Goal: Task Accomplishment & Management: Manage account settings

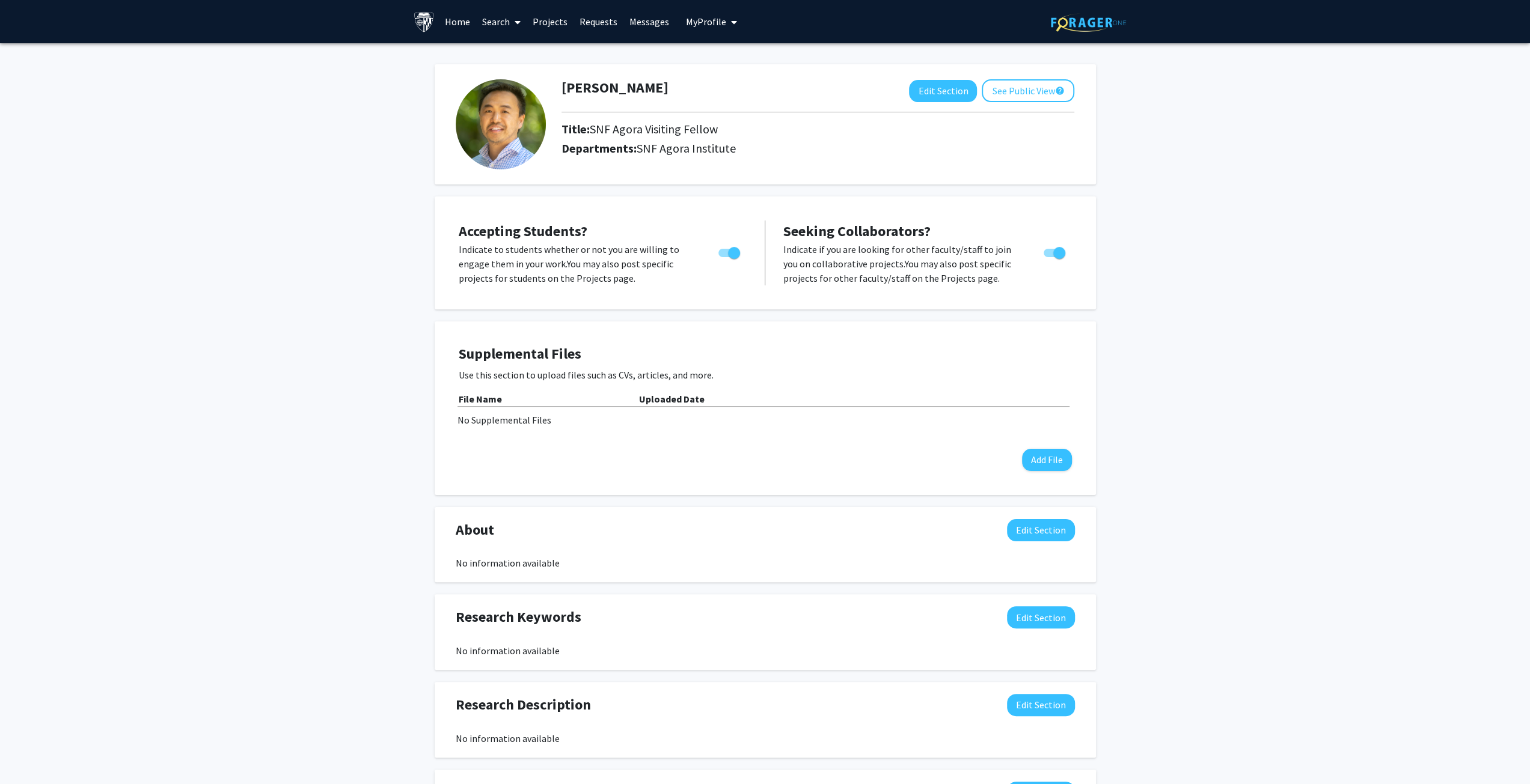
click at [292, 269] on div "[PERSON_NAME] Edit Section See Public View help Title: SNF Agora Visiting Fello…" at bounding box center [765, 507] width 1530 height 928
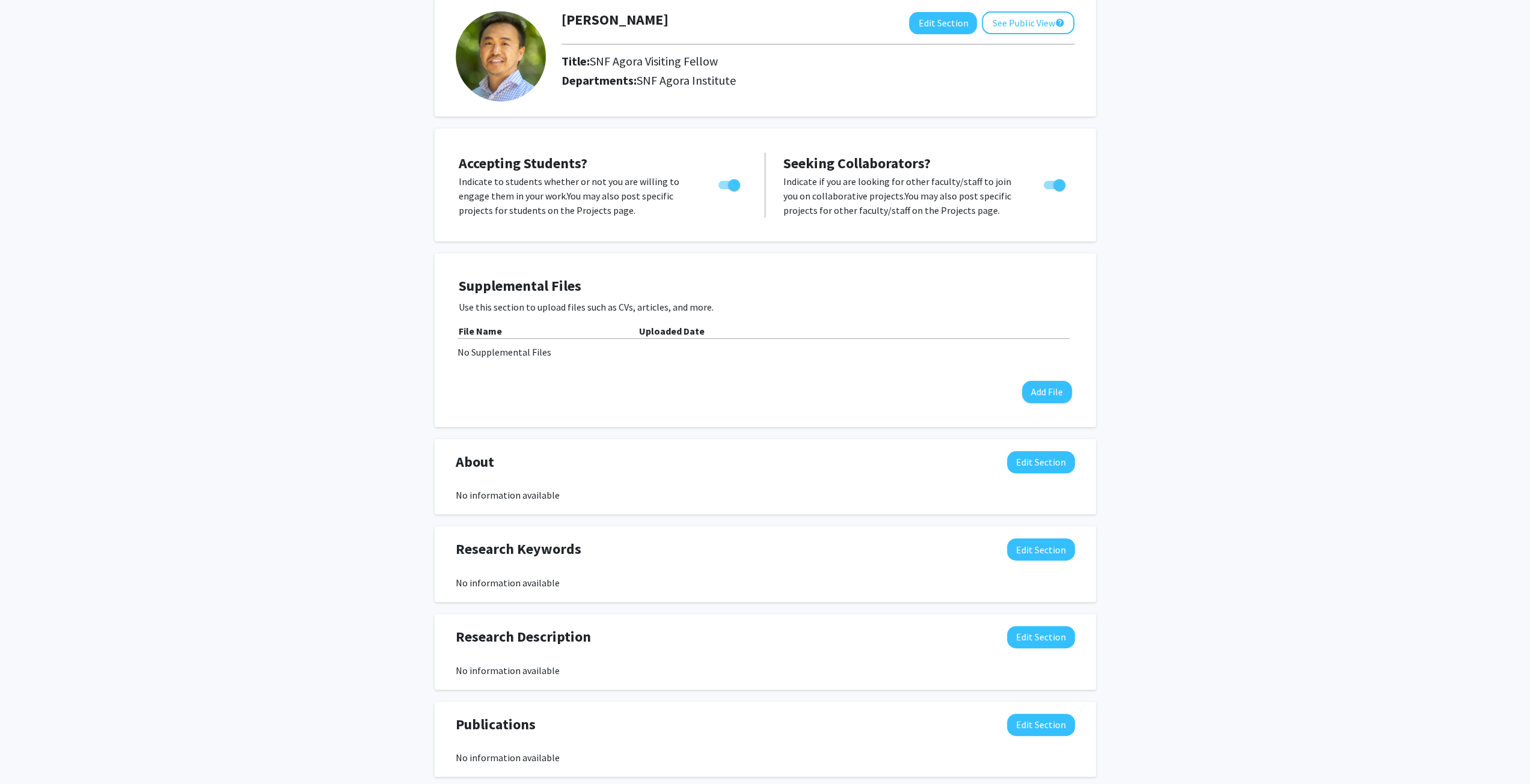
scroll to position [121, 0]
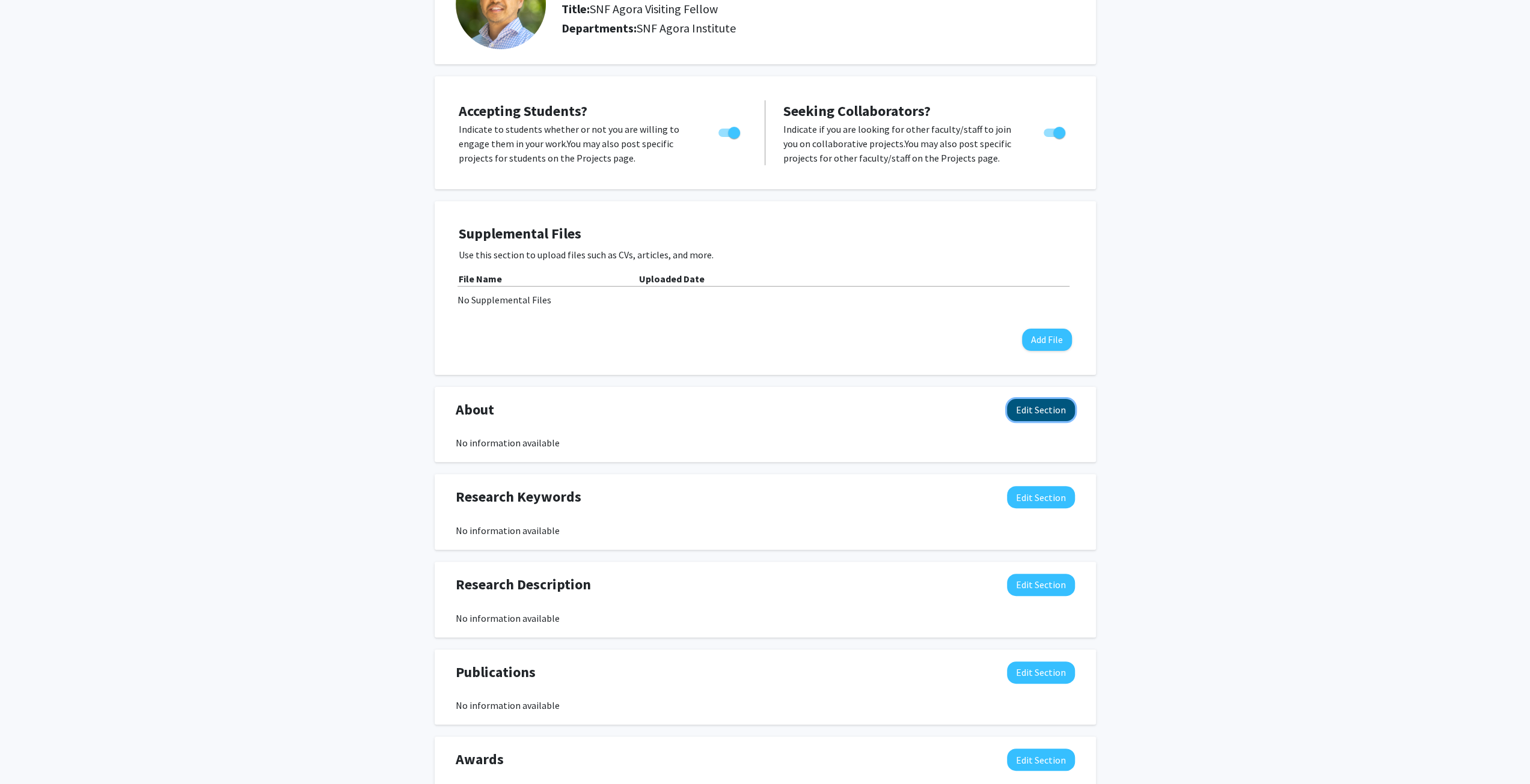
click at [1043, 408] on button "Edit Section" at bounding box center [1040, 410] width 68 height 22
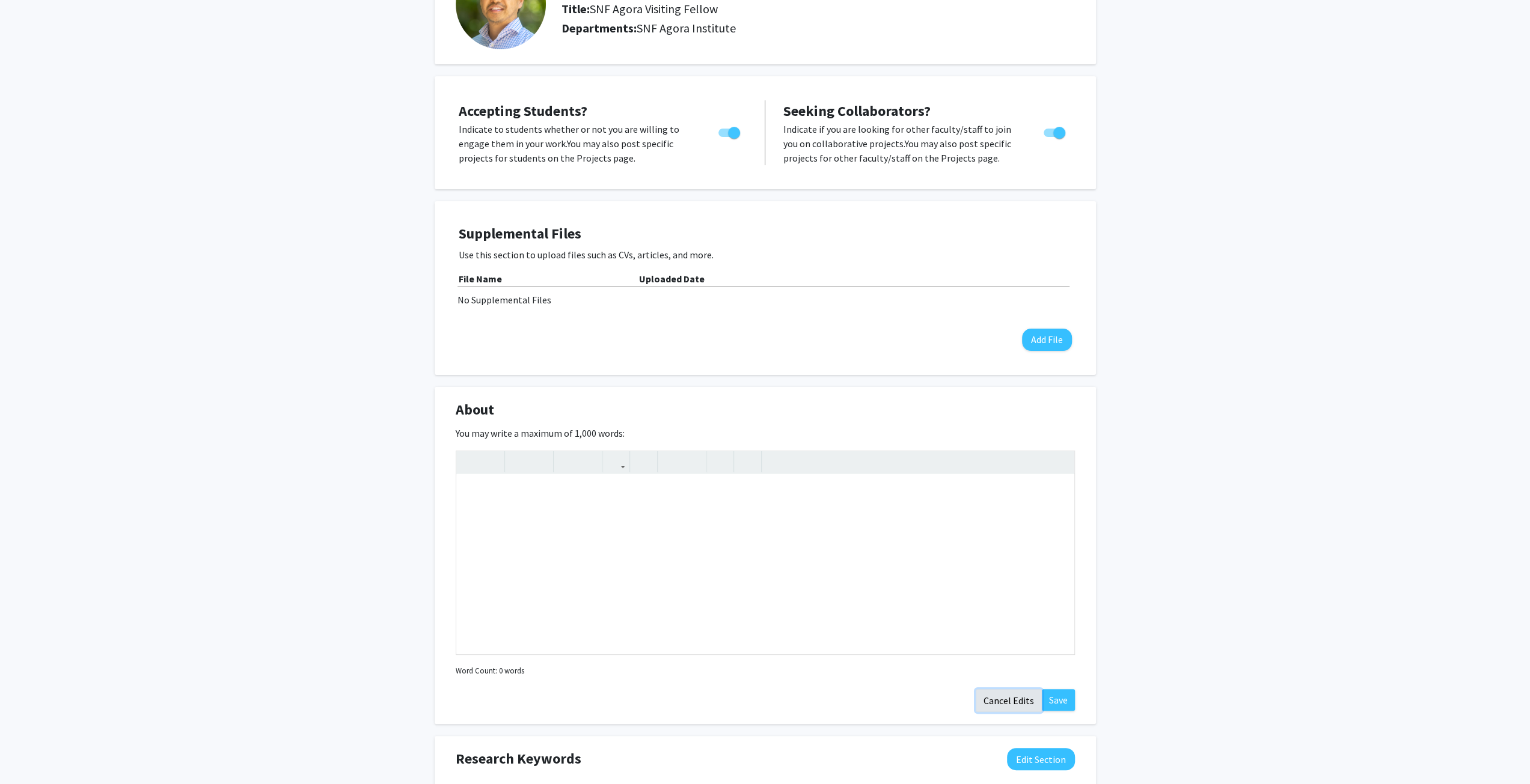
click at [1022, 704] on button "Cancel Edits" at bounding box center [1008, 700] width 66 height 23
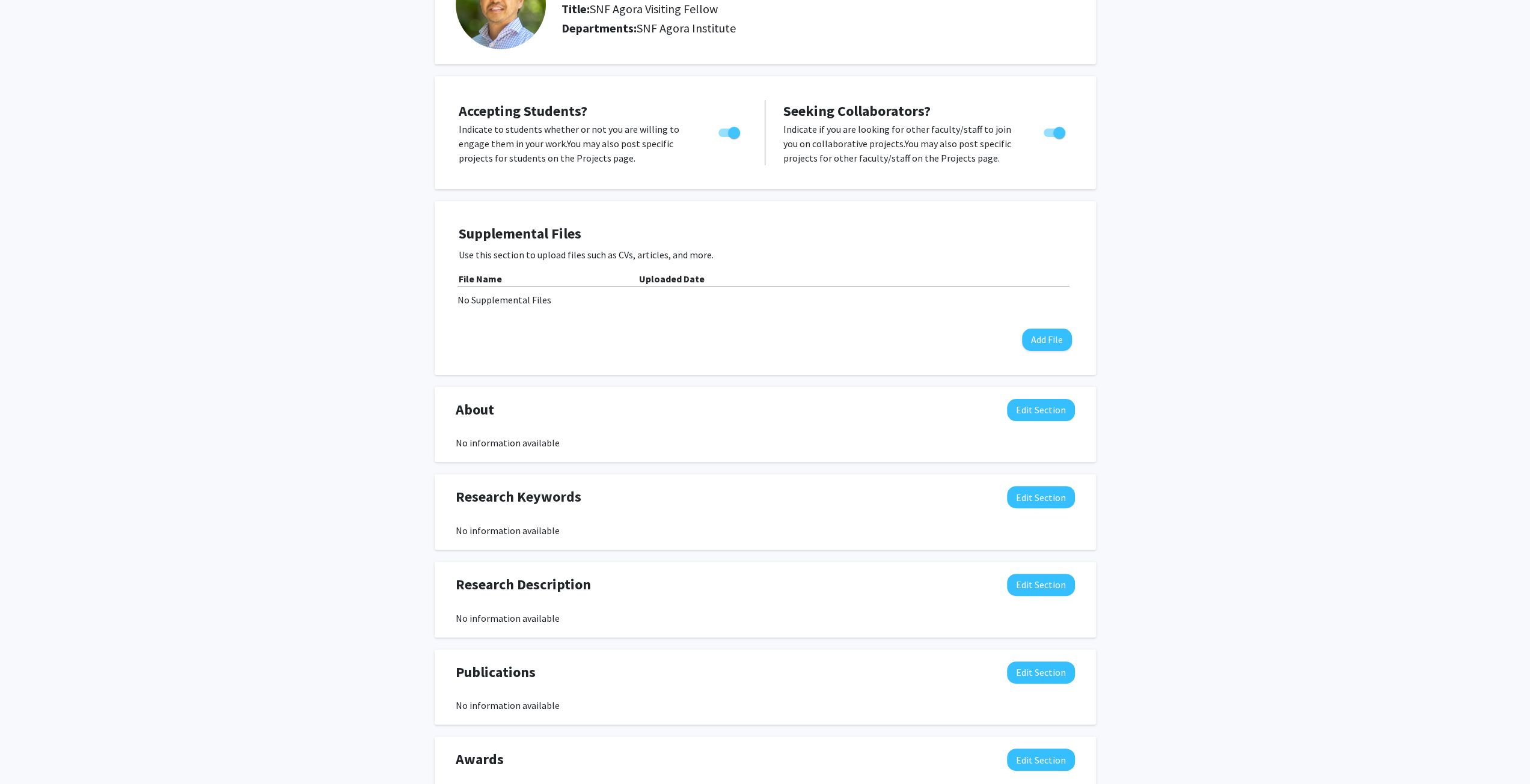
scroll to position [0, 0]
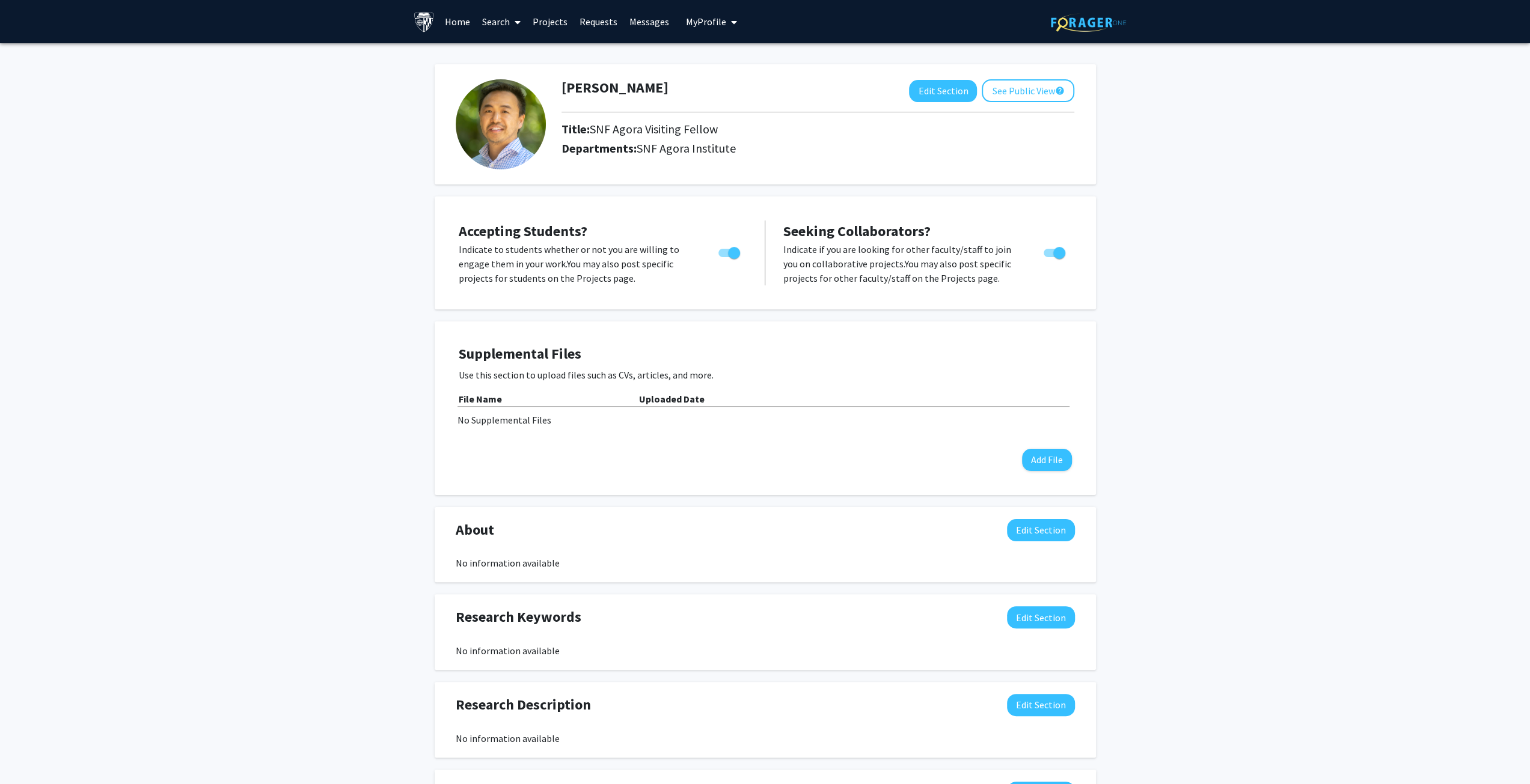
click at [502, 20] on link "Search" at bounding box center [502, 22] width 51 height 42
click at [502, 79] on span "Students" at bounding box center [513, 79] width 74 height 24
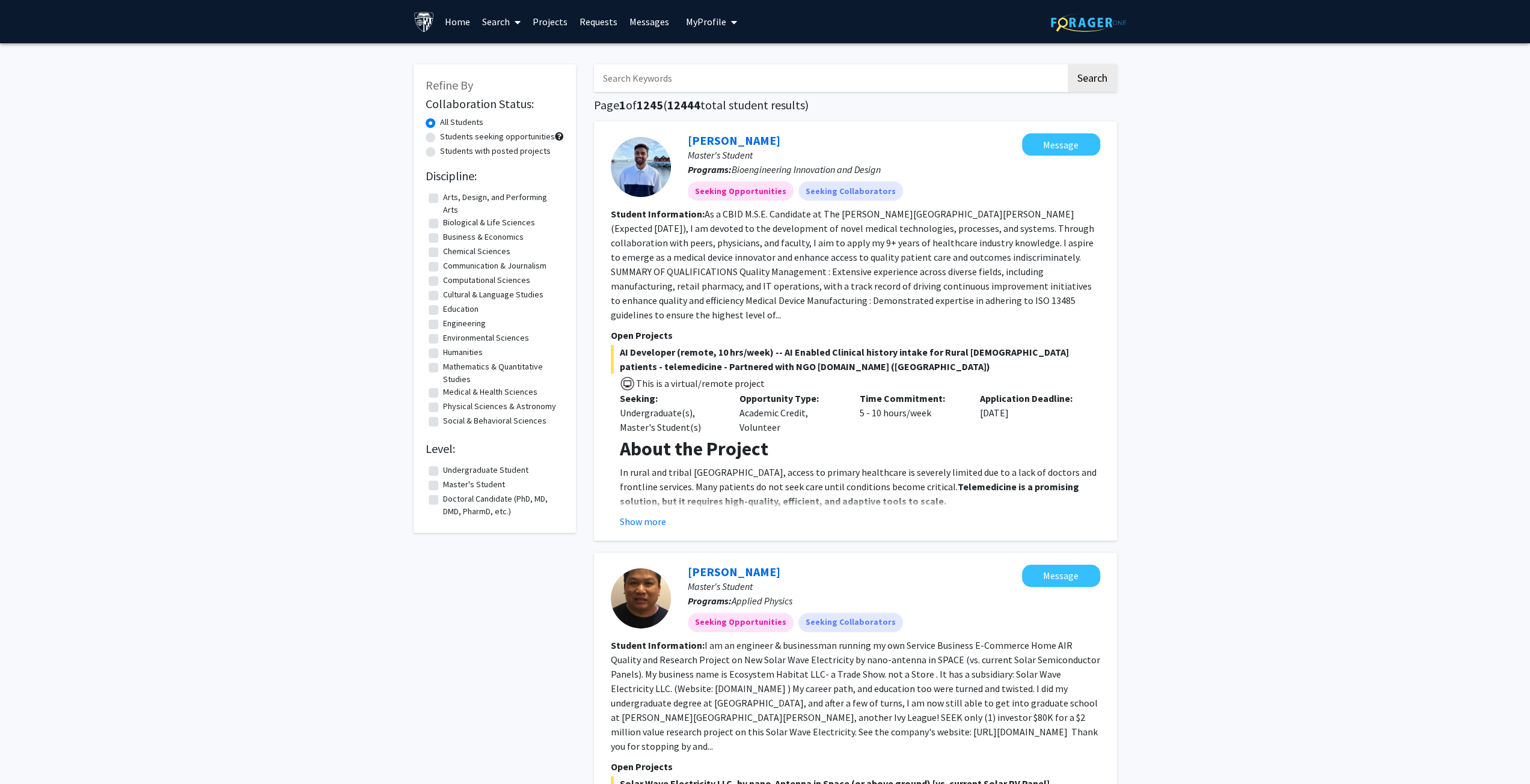
click at [488, 31] on link "Search" at bounding box center [502, 22] width 51 height 42
click at [494, 58] on span "Faculty/Staff" at bounding box center [520, 55] width 89 height 24
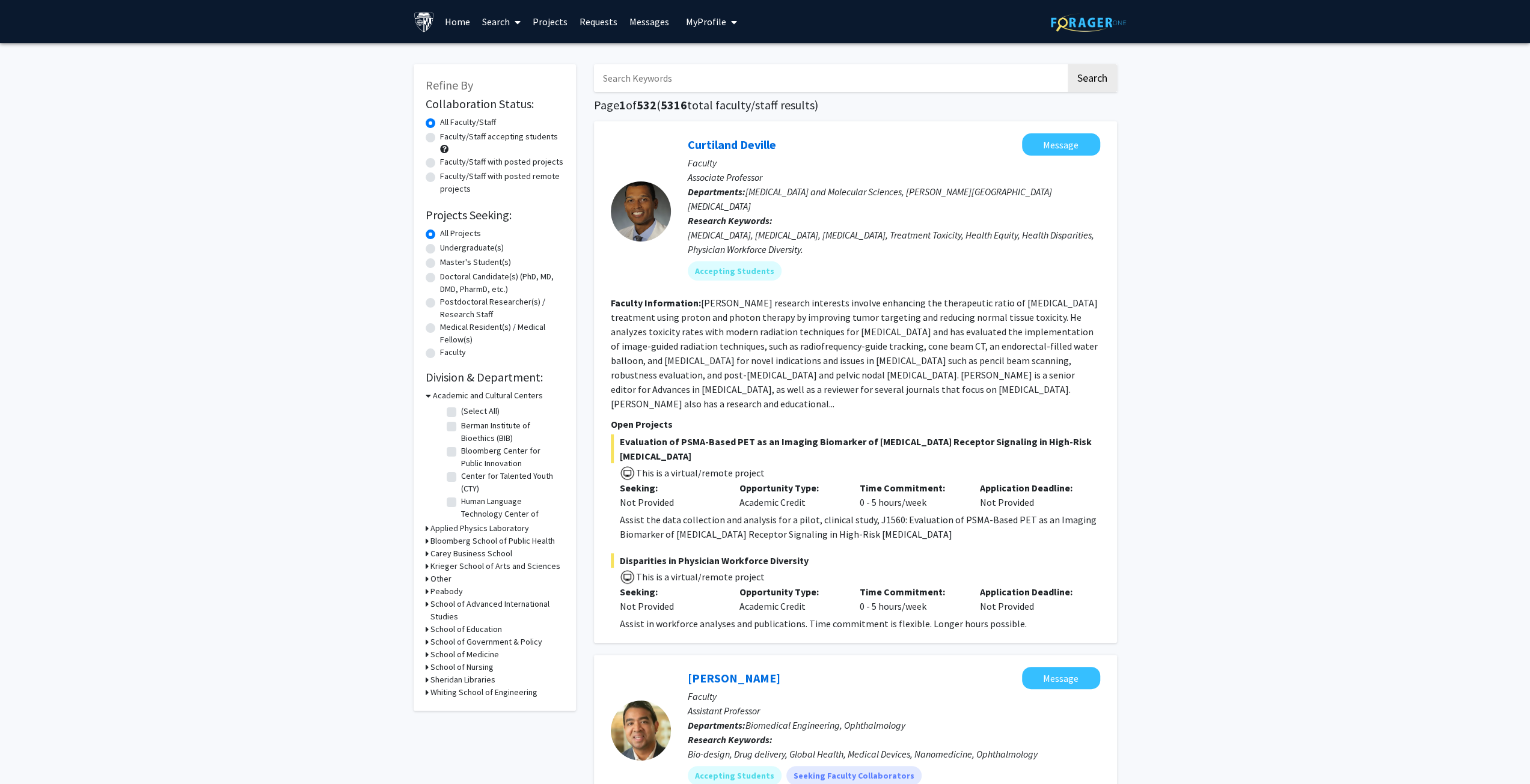
click at [855, 76] on input "Search Keywords" at bounding box center [830, 77] width 472 height 28
type input "[PERSON_NAME]"
click at [1067, 64] on button "Search" at bounding box center [1092, 77] width 49 height 28
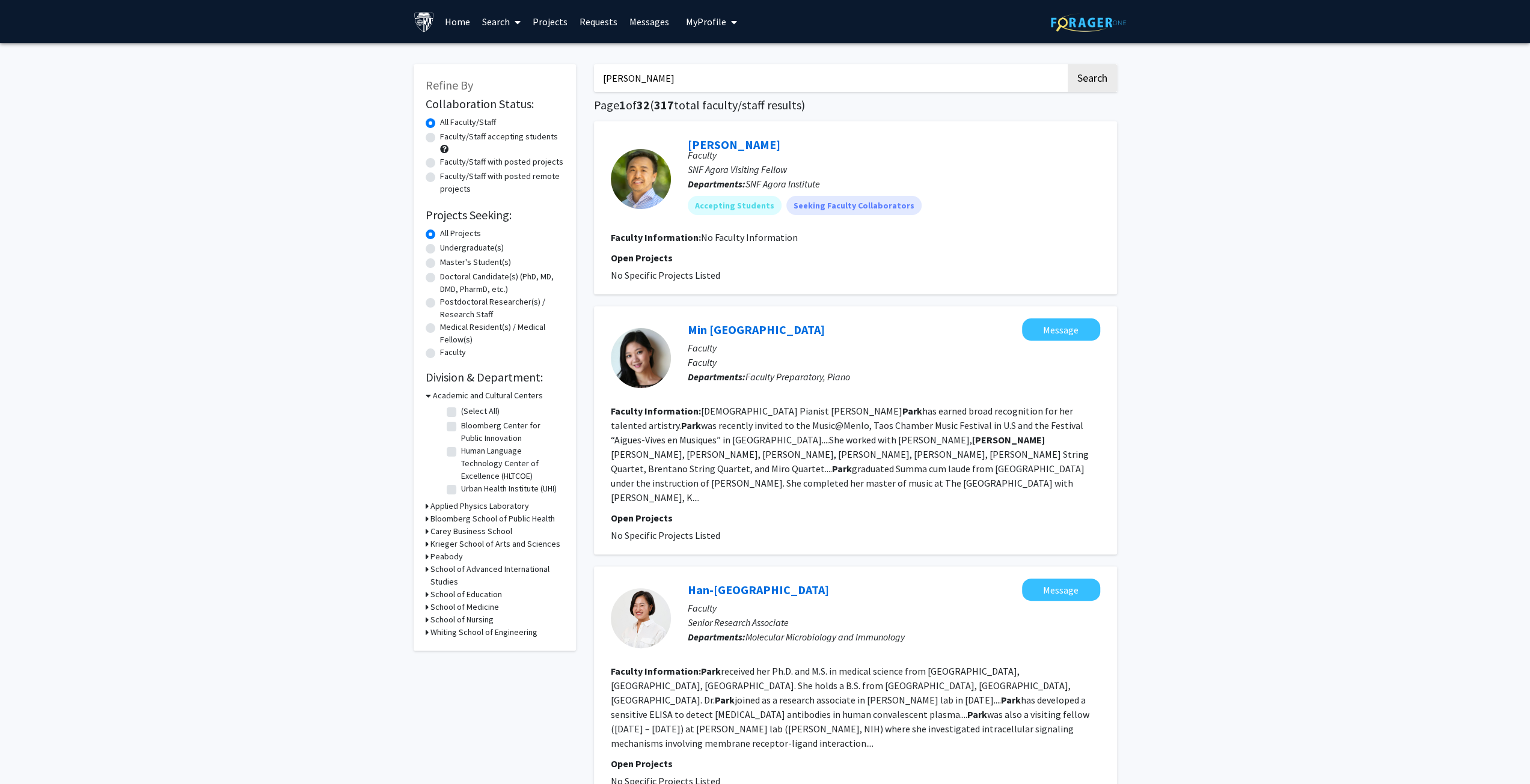
click at [714, 18] on span "My Profile" at bounding box center [706, 22] width 40 height 12
click at [730, 92] on link "Account Settings" at bounding box center [748, 93] width 108 height 14
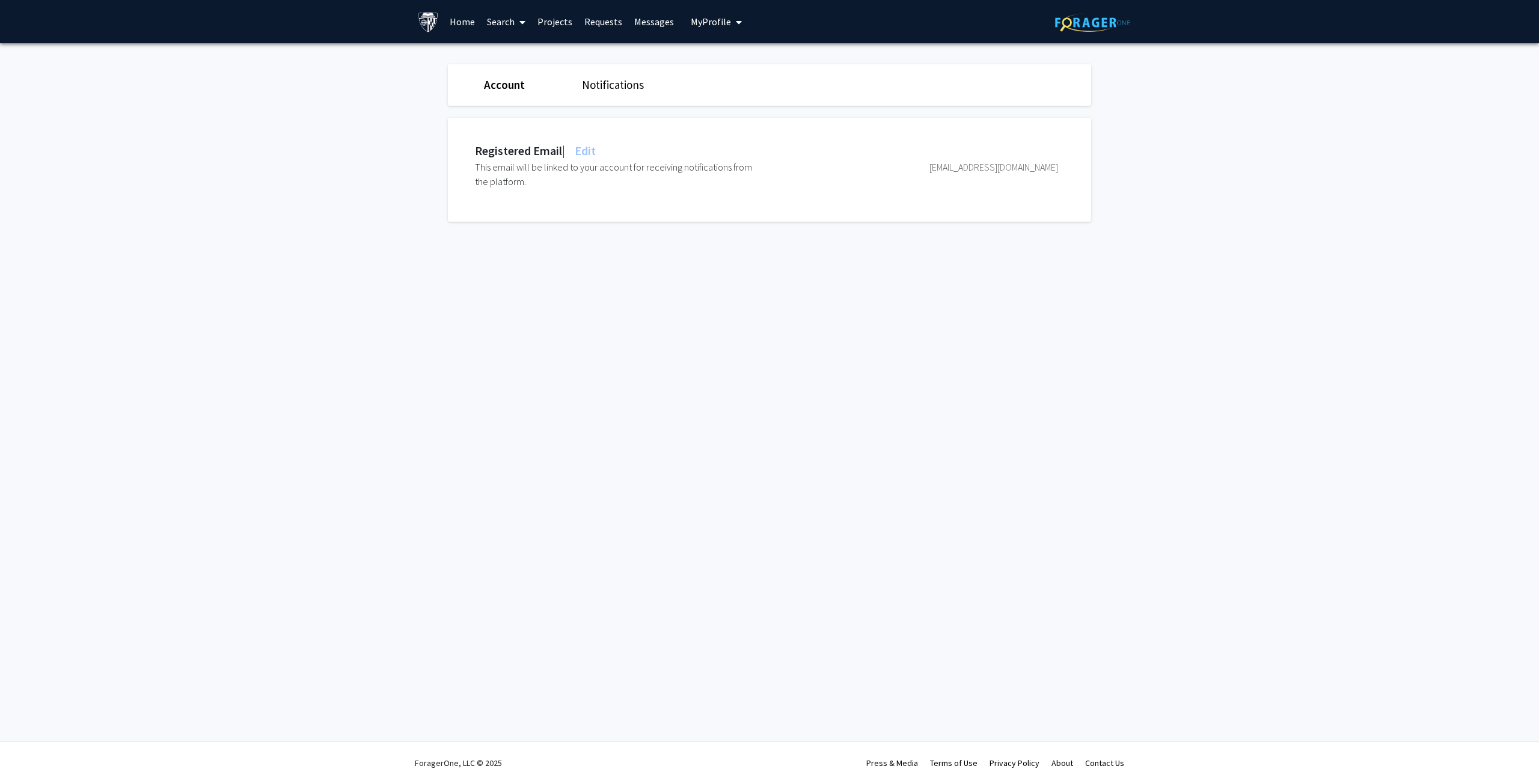
click at [699, 17] on span "My Profile" at bounding box center [711, 22] width 40 height 12
click at [738, 54] on span "[PERSON_NAME]" at bounding box center [766, 56] width 73 height 13
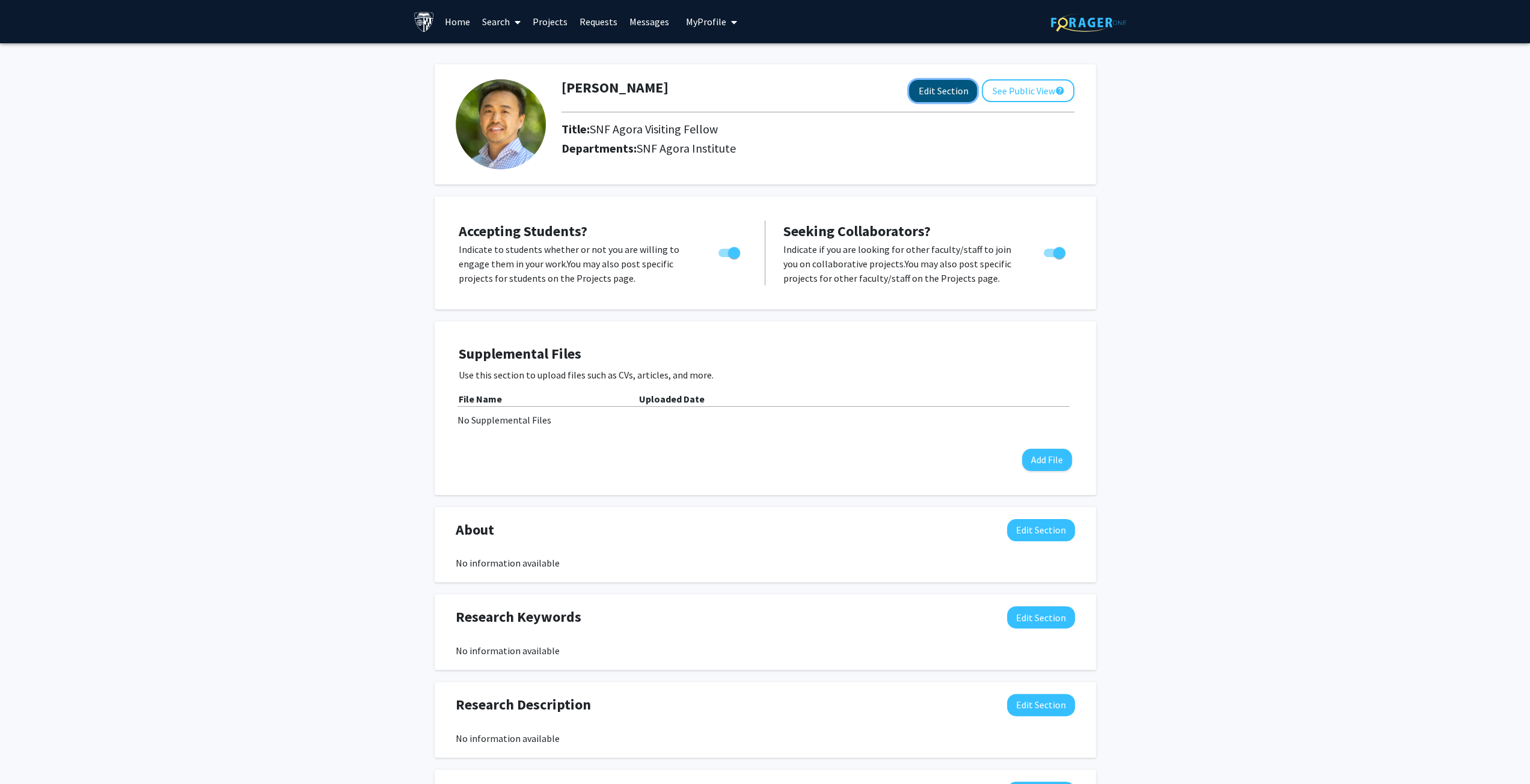
click at [935, 89] on button "Edit Section" at bounding box center [942, 91] width 68 height 22
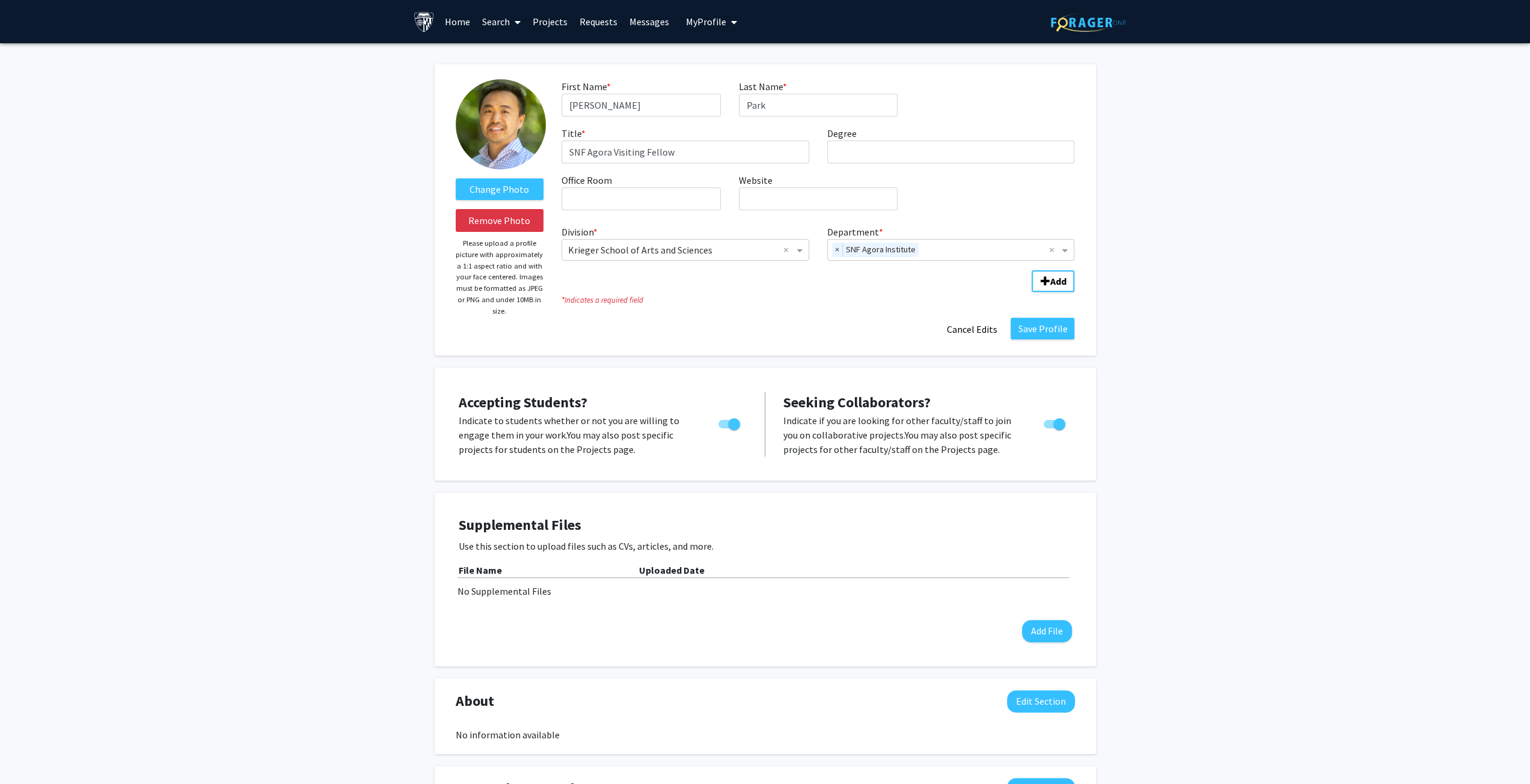
click at [1343, 198] on div "Change Photo Remove Photo Please upload a profile picture with approximately a …" at bounding box center [765, 593] width 1530 height 1099
click at [1052, 321] on button "Save Profile" at bounding box center [1043, 328] width 64 height 22
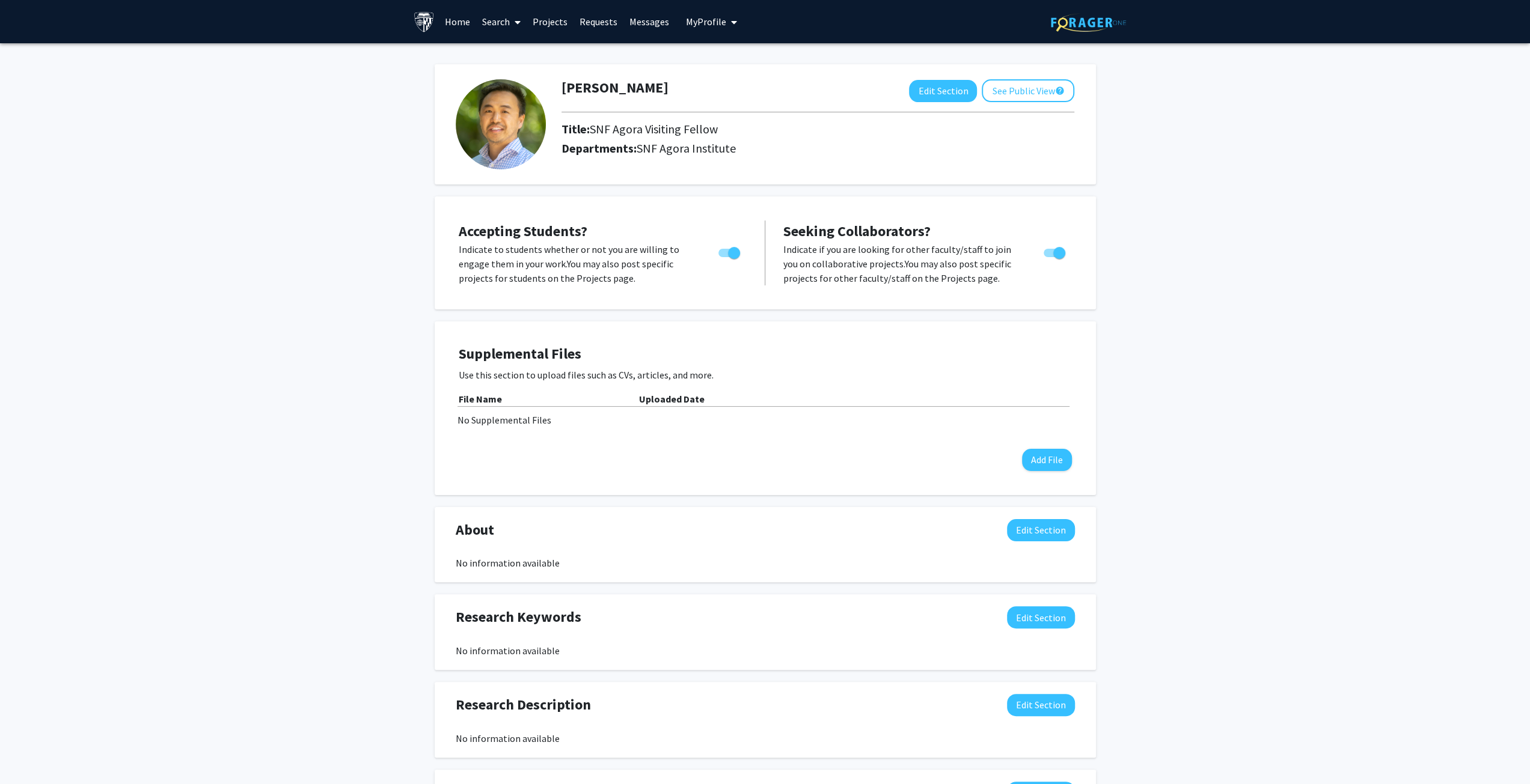
click at [496, 22] on link "Search" at bounding box center [502, 22] width 51 height 42
click at [502, 57] on span "Faculty/Staff" at bounding box center [520, 55] width 89 height 24
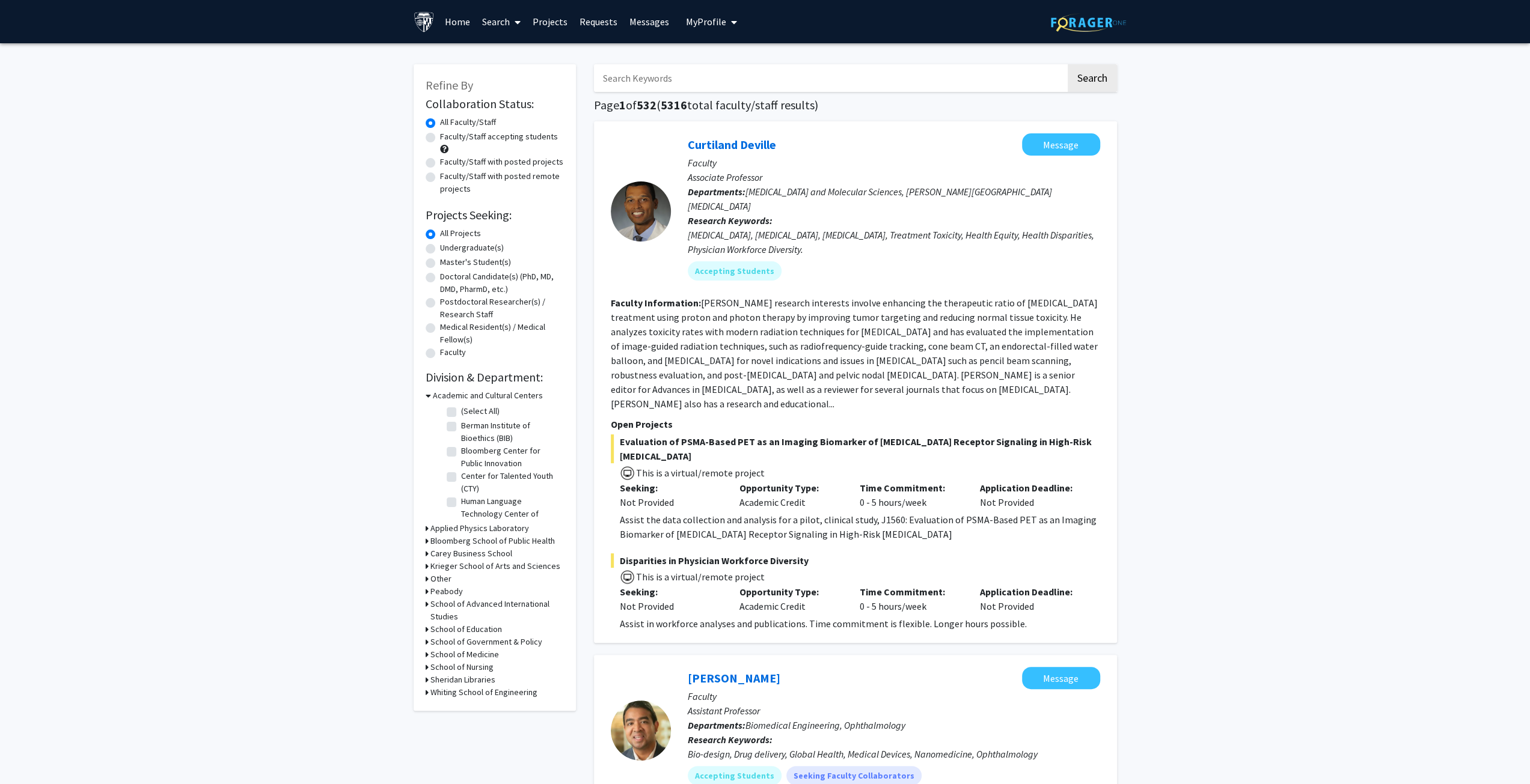
click at [699, 17] on span "My Profile" at bounding box center [706, 22] width 40 height 12
click at [734, 68] on span "View Profile" at bounding box center [761, 69] width 73 height 13
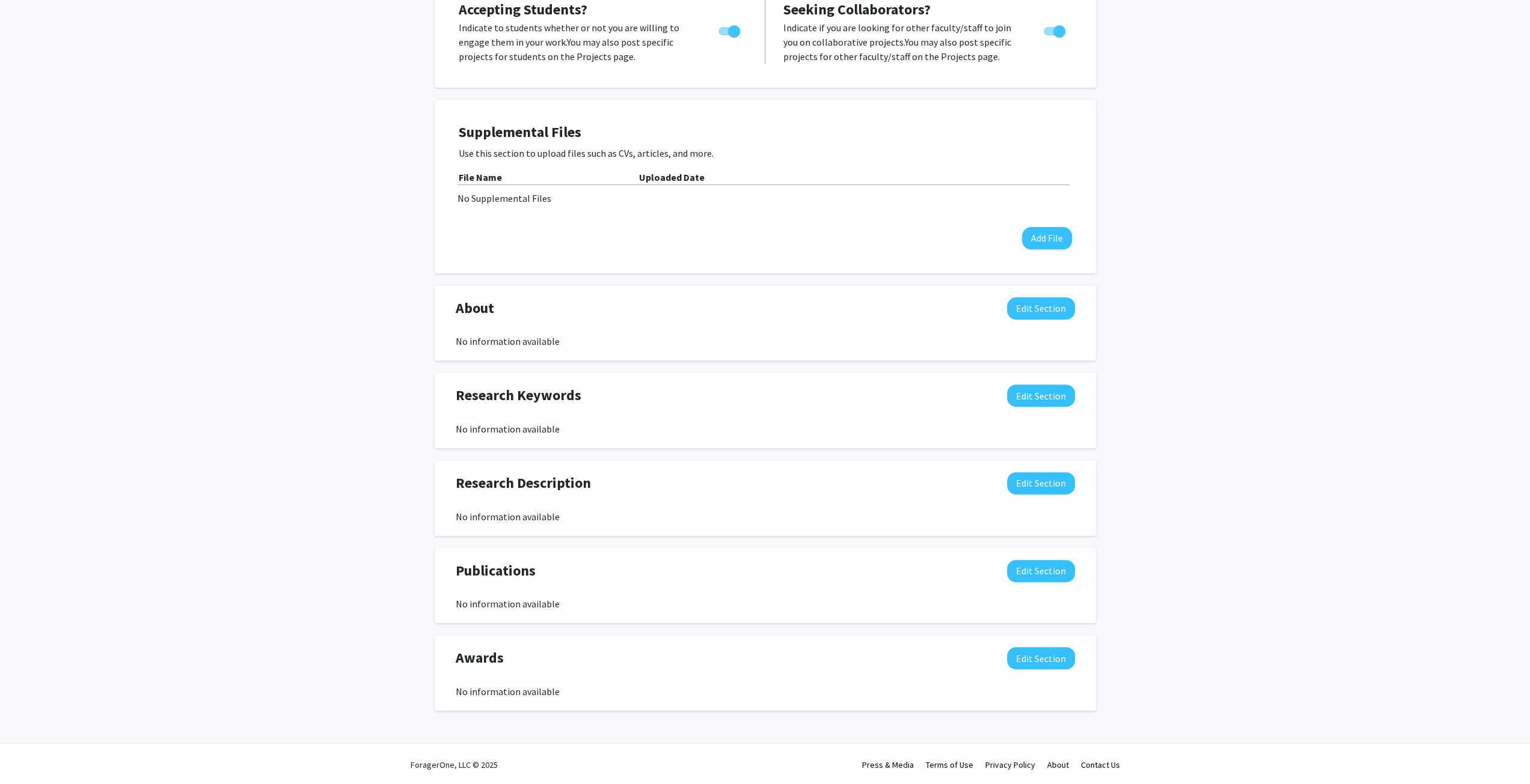
scroll to position [223, 0]
click at [1043, 305] on button "Edit Section" at bounding box center [1040, 307] width 68 height 22
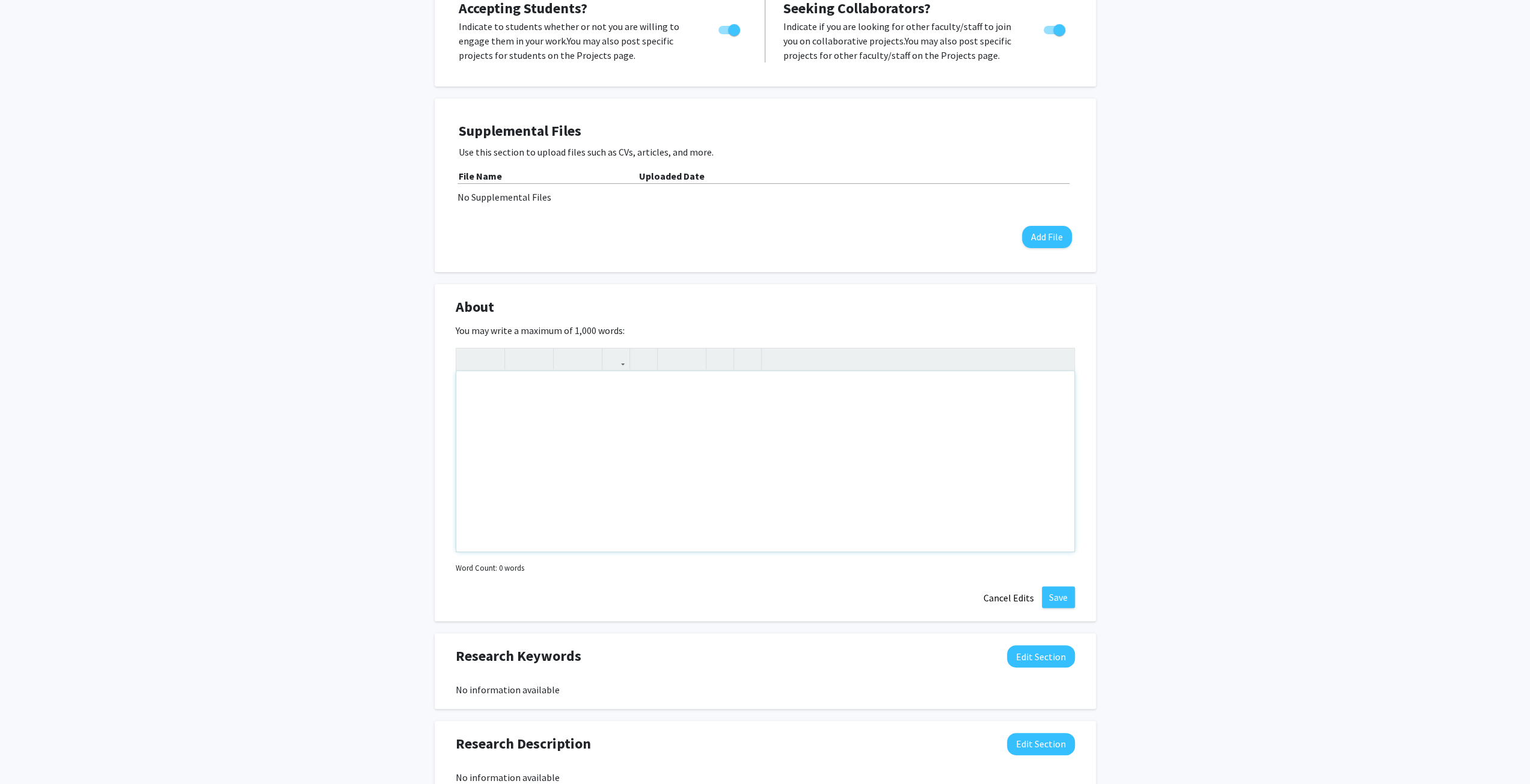
click at [618, 393] on div "Note to users with screen readers: Please deactivate our accessibility plugin f…" at bounding box center [765, 461] width 618 height 180
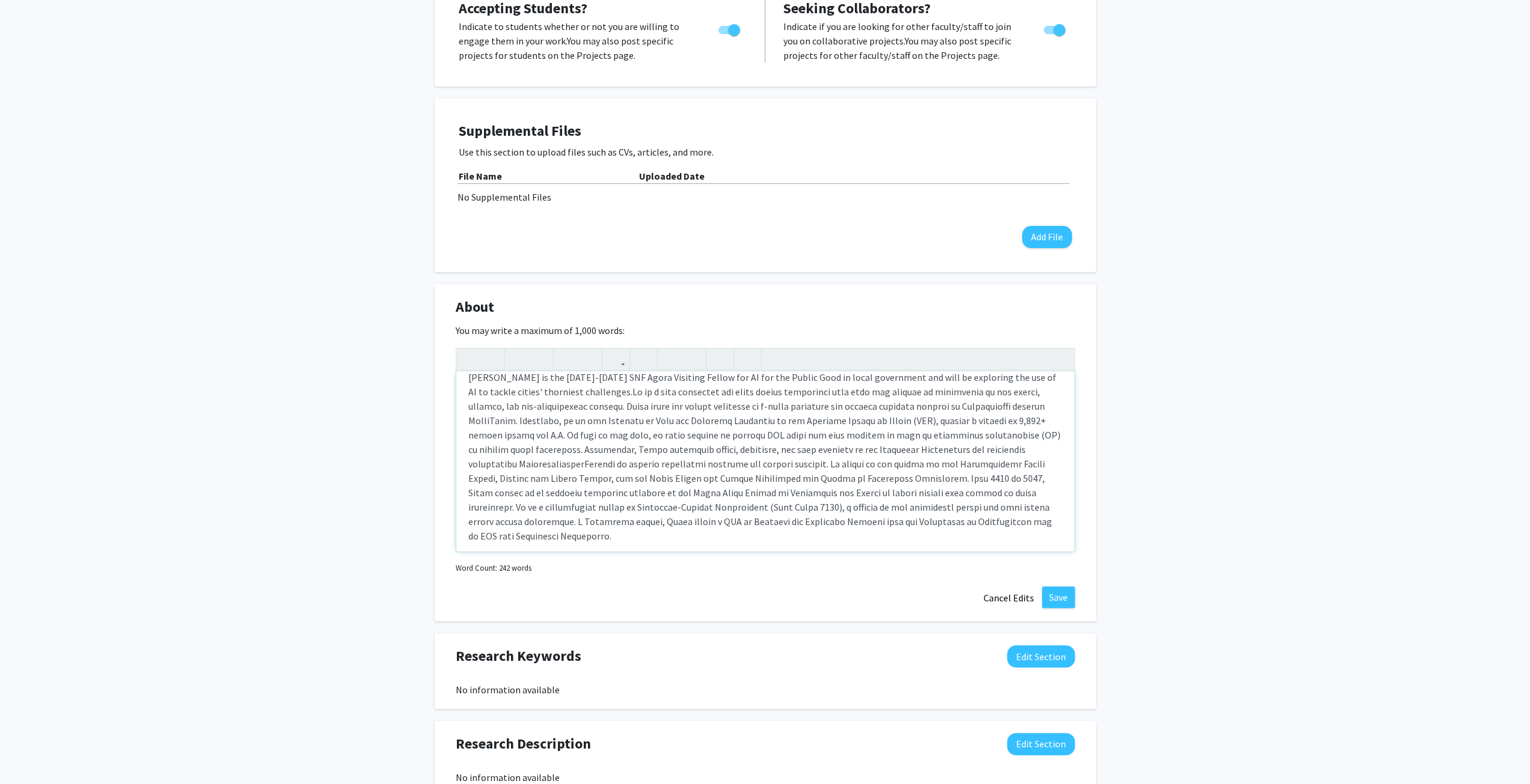
scroll to position [12, 0]
type textarea "<p>[PERSON_NAME] is the [DATE]-[DATE] SNF Agora Visiting Fellow for AI for the …"
click at [1199, 419] on div "[PERSON_NAME] Edit Section See Public View help Title: SNF Agora Visiting Fello…" at bounding box center [765, 415] width 1530 height 1190
click at [1060, 599] on button "Save" at bounding box center [1058, 597] width 33 height 22
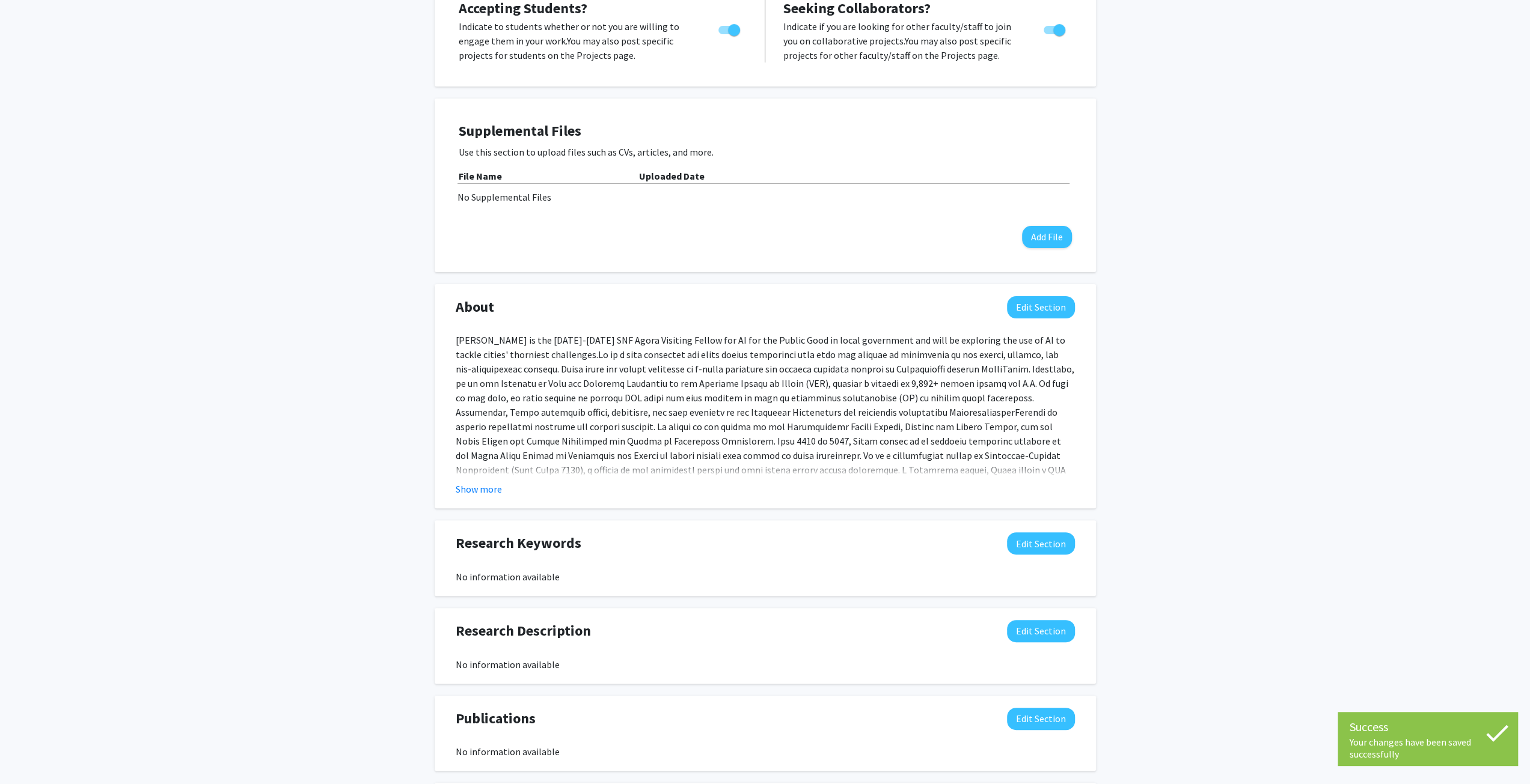
scroll to position [343, 0]
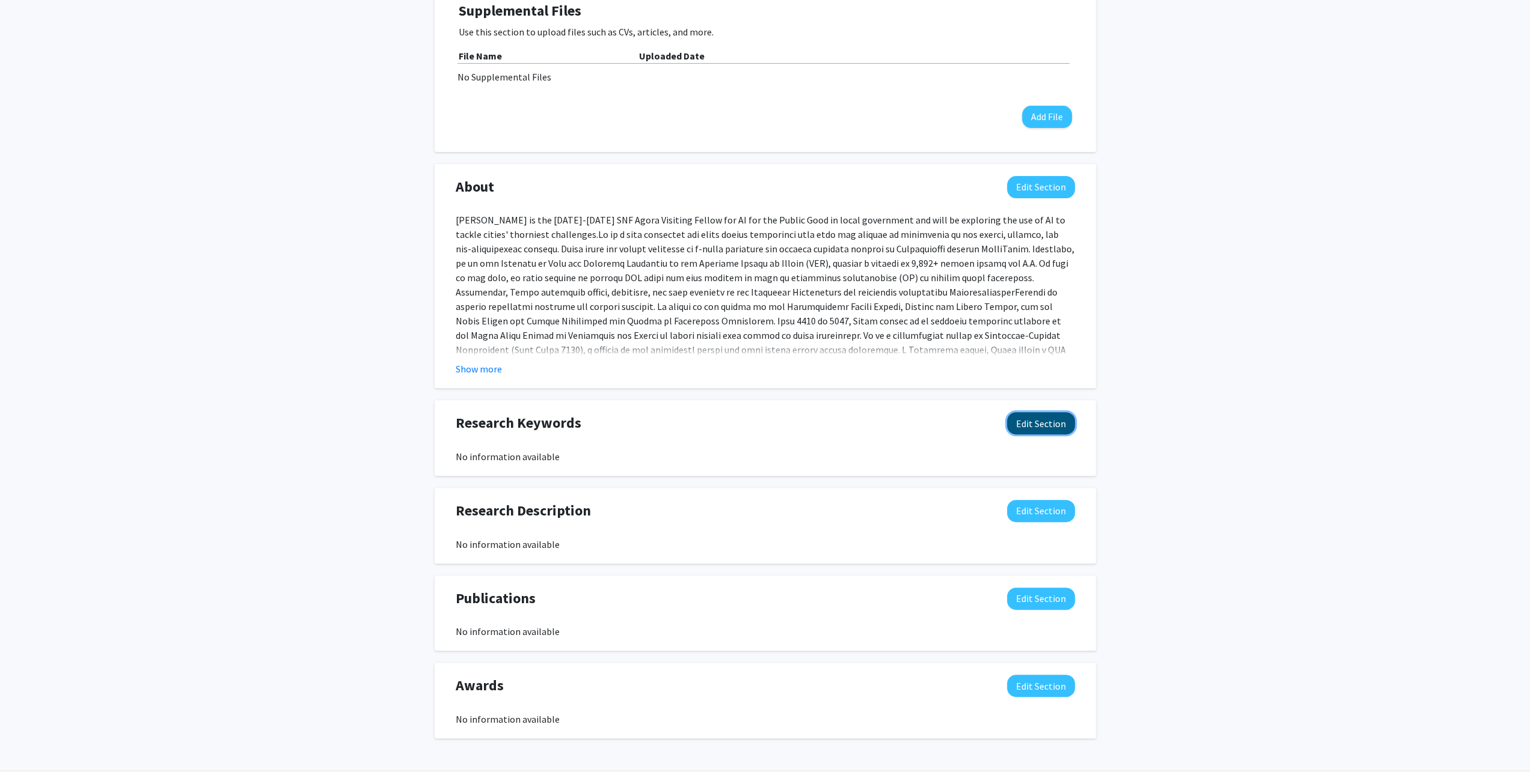
click at [1026, 417] on button "Edit Section" at bounding box center [1040, 423] width 68 height 22
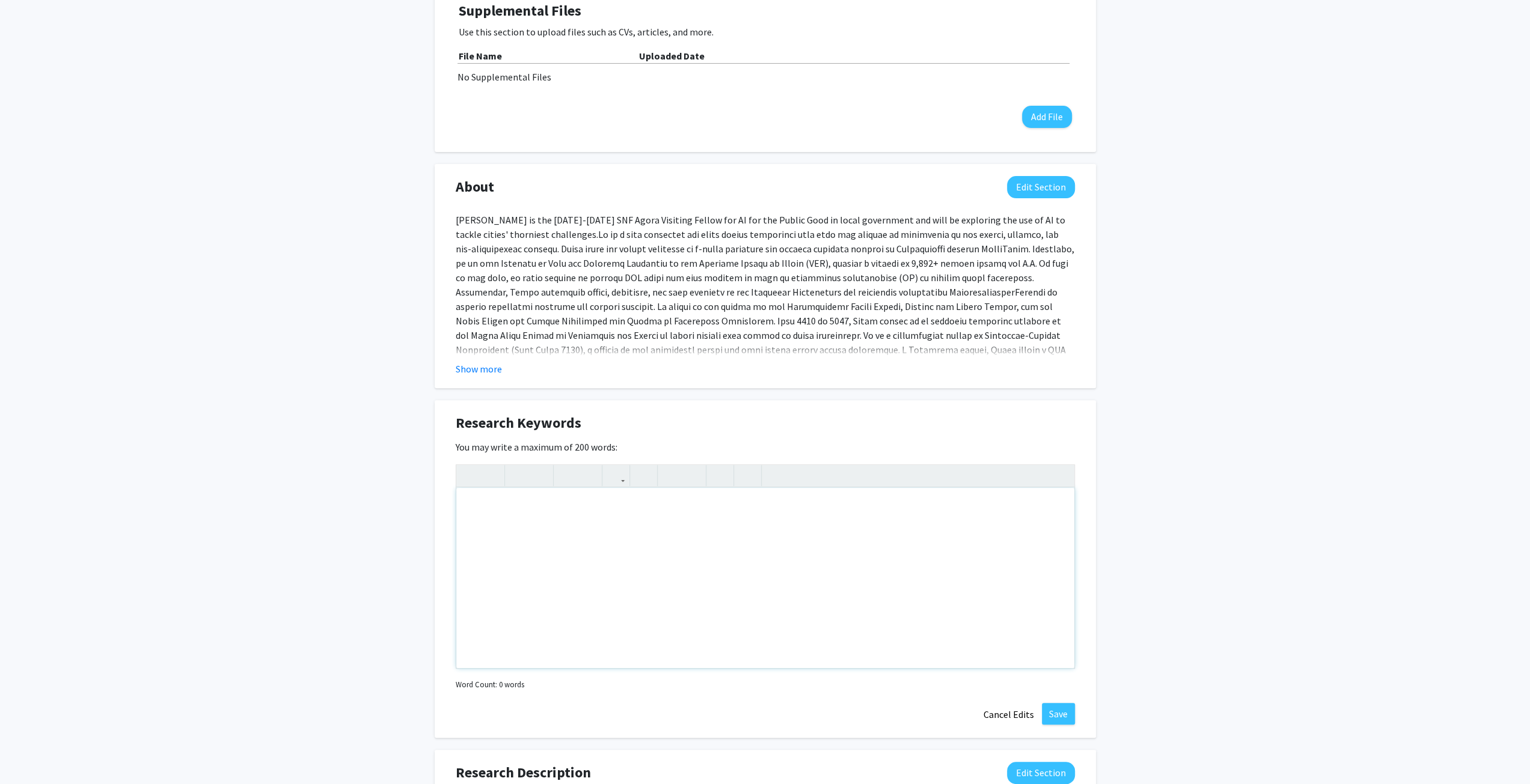
click at [761, 515] on div "Note to users with screen readers: Please deactivate our accessibility plugin f…" at bounding box center [765, 578] width 618 height 180
type textarea "Artifical&nbsp;"
type textarea "artificial intelligence, urban policy, e-waste management, economic innovation,…"
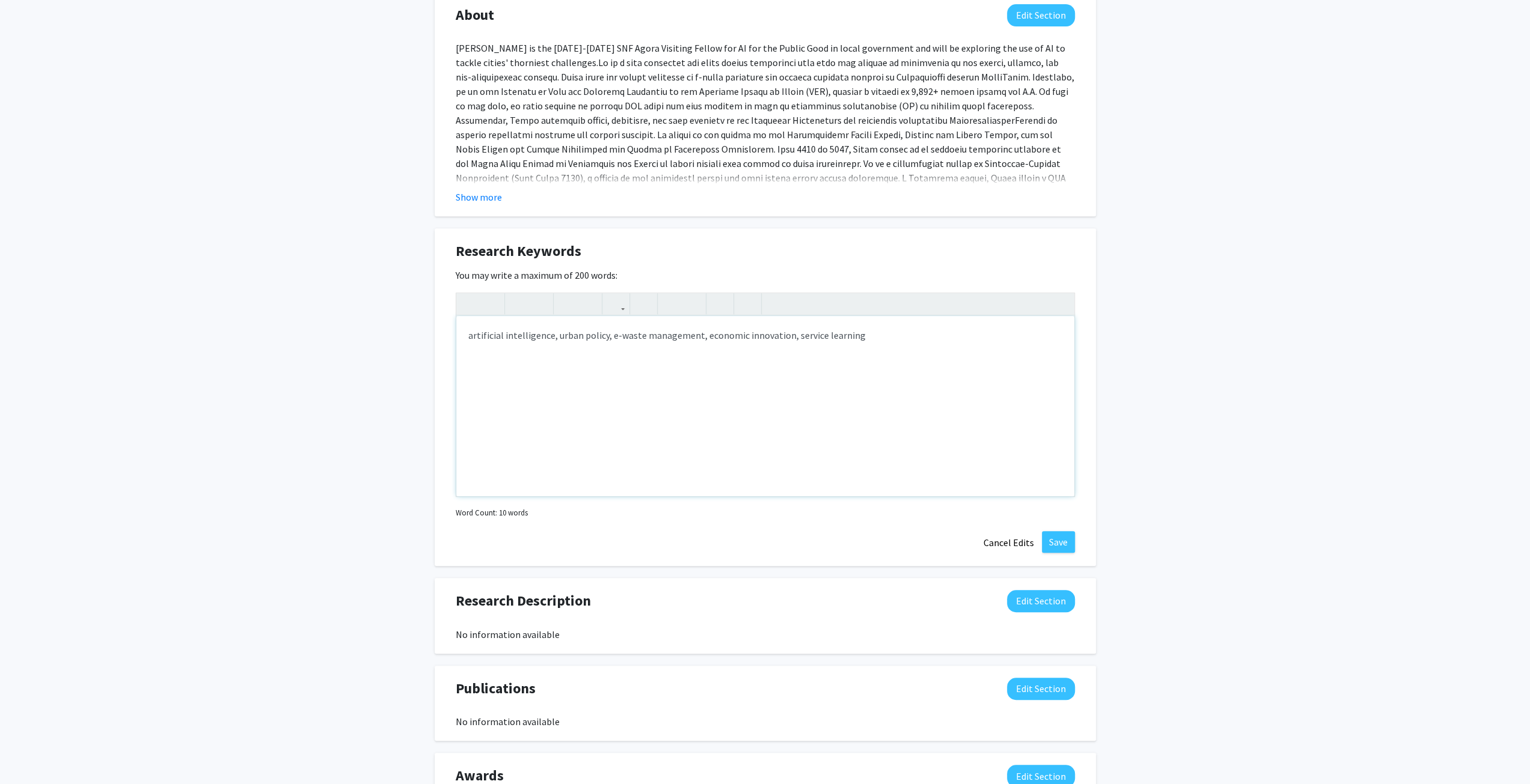
scroll to position [524, 0]
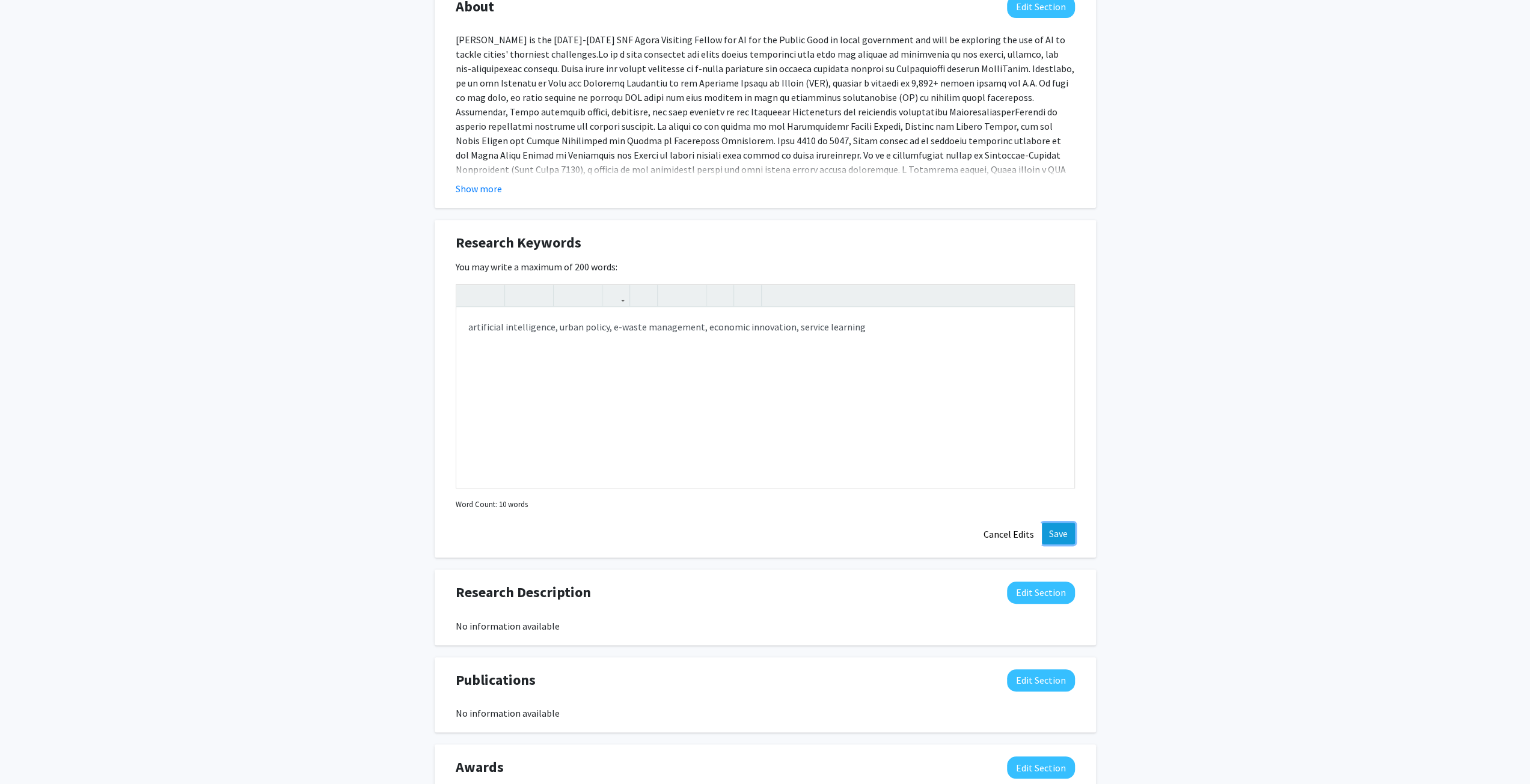
click at [1058, 539] on button "Save" at bounding box center [1058, 533] width 33 height 22
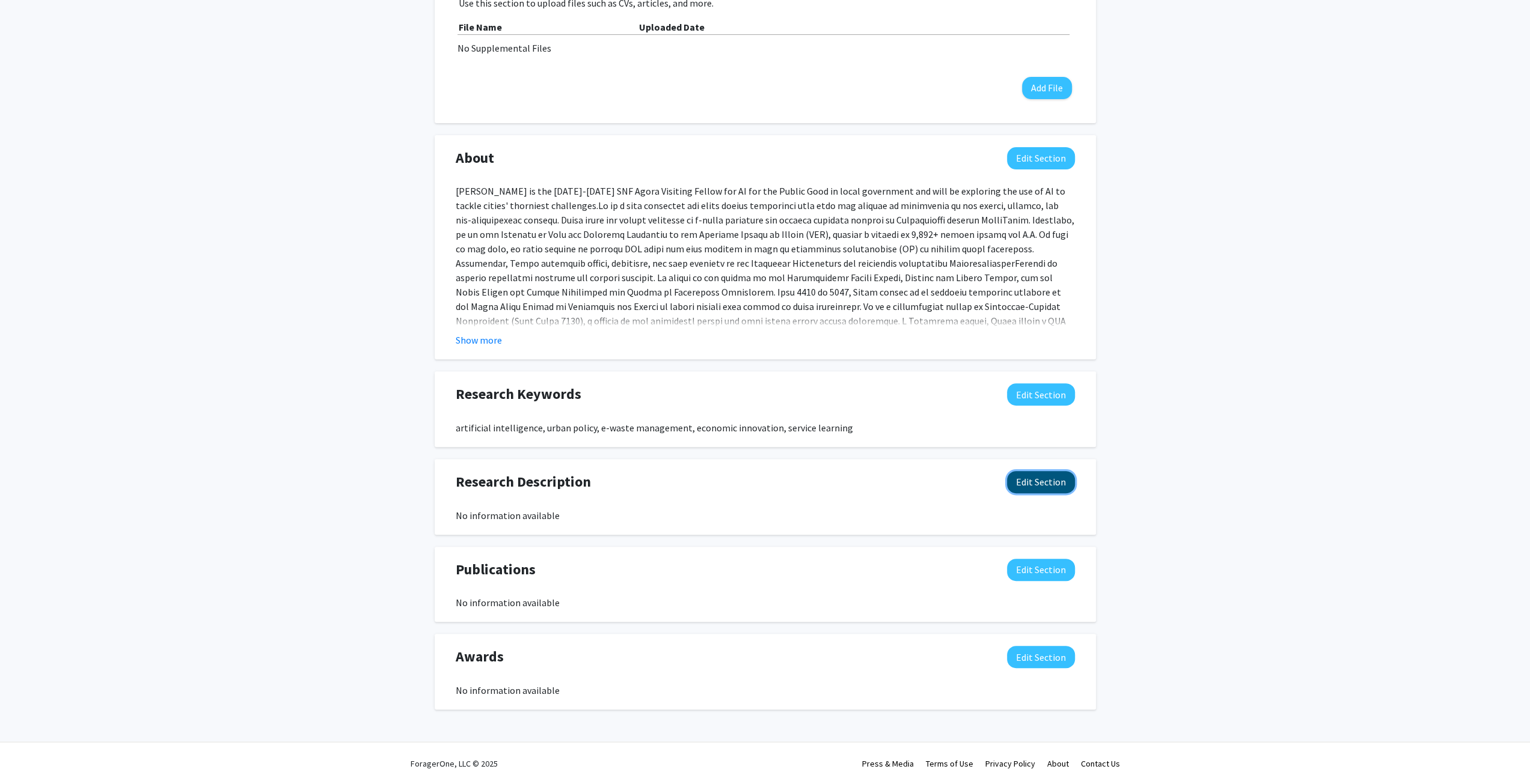
click at [1053, 481] on button "Edit Section" at bounding box center [1040, 482] width 68 height 22
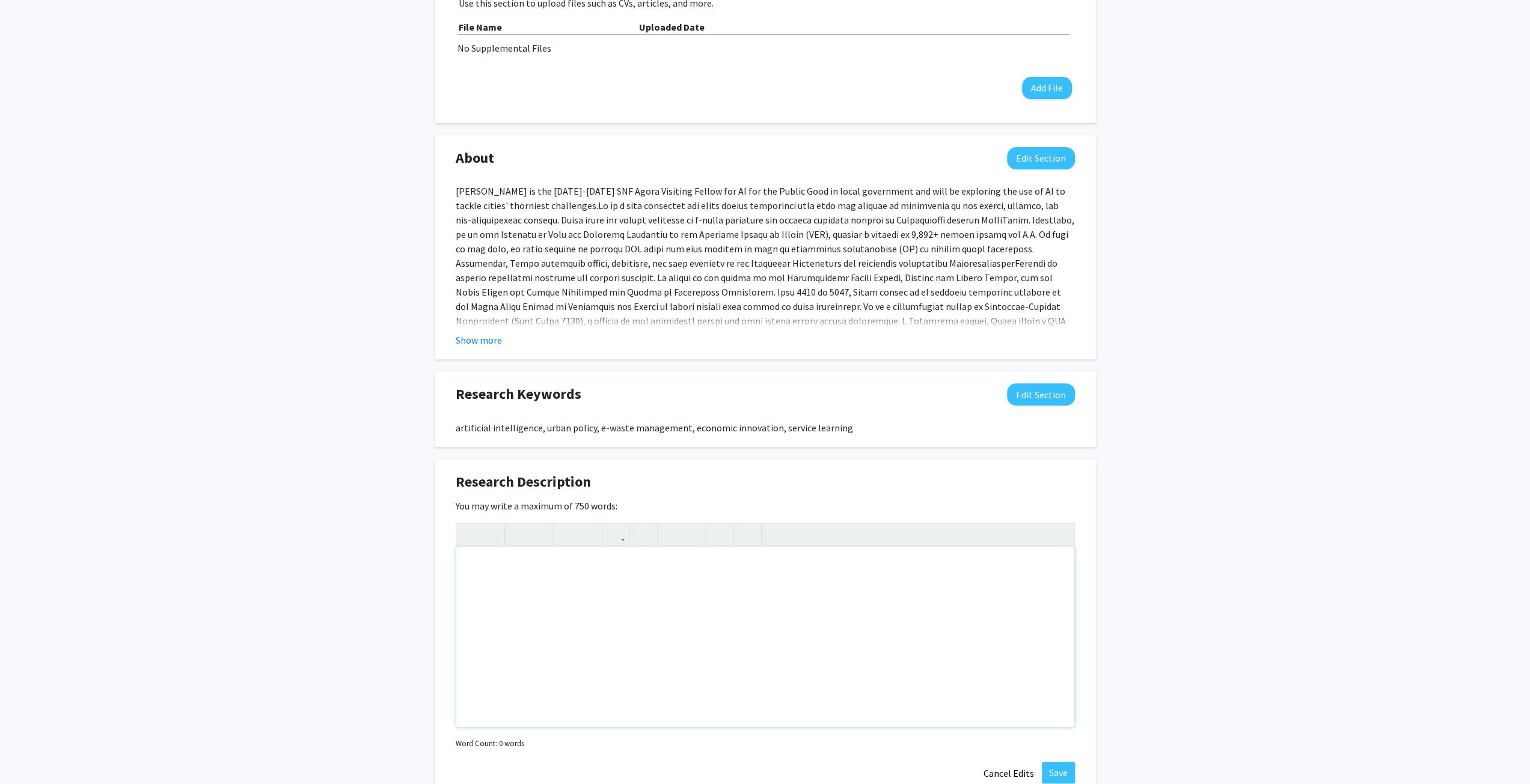
click at [600, 564] on div "Note to users with screen readers: Please deactivate our accessibility plugin f…" at bounding box center [765, 637] width 618 height 180
type textarea "[PERSON_NAME] is currently exploring the use of AI to streamline and monetize e…"
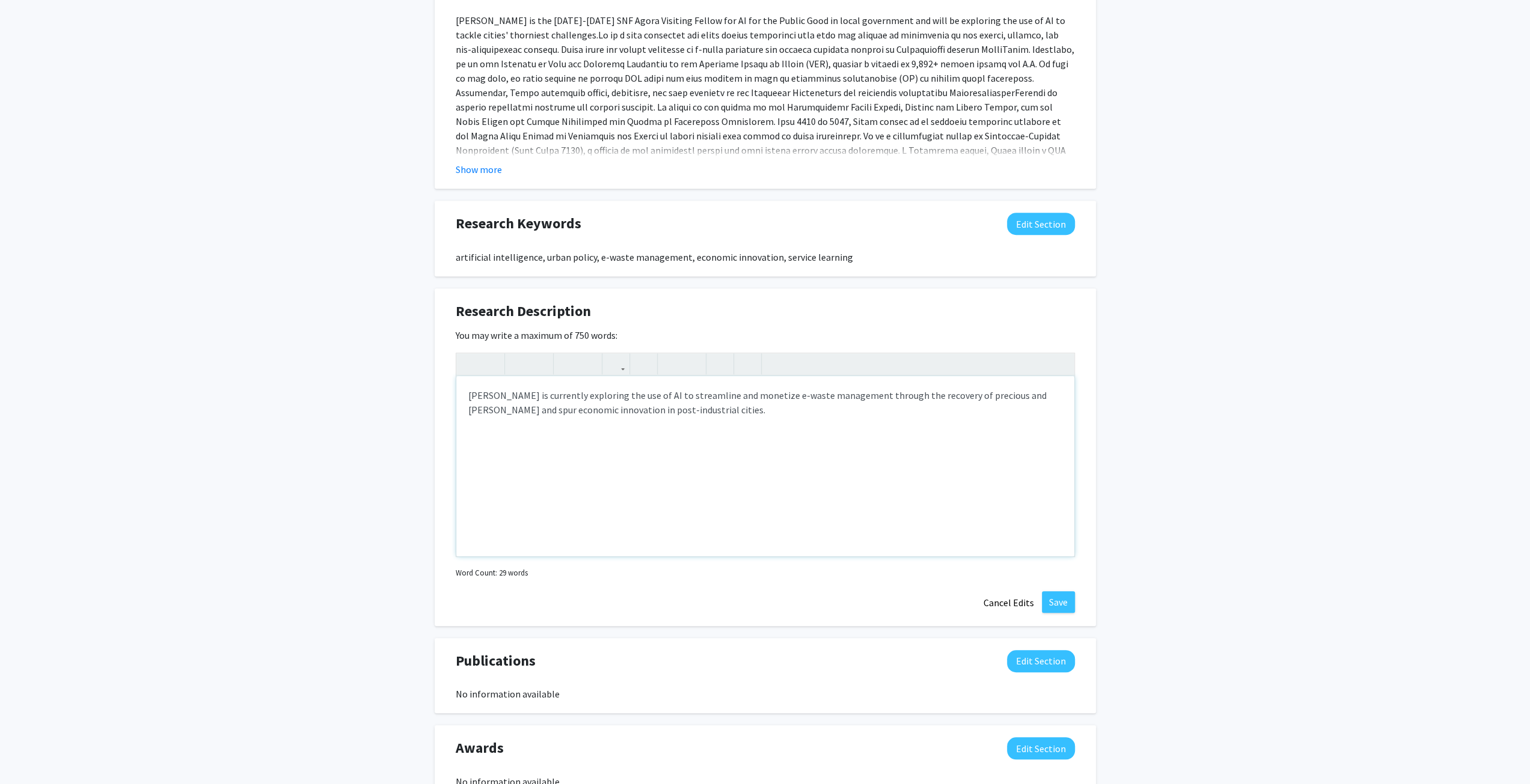
scroll to position [612, 0]
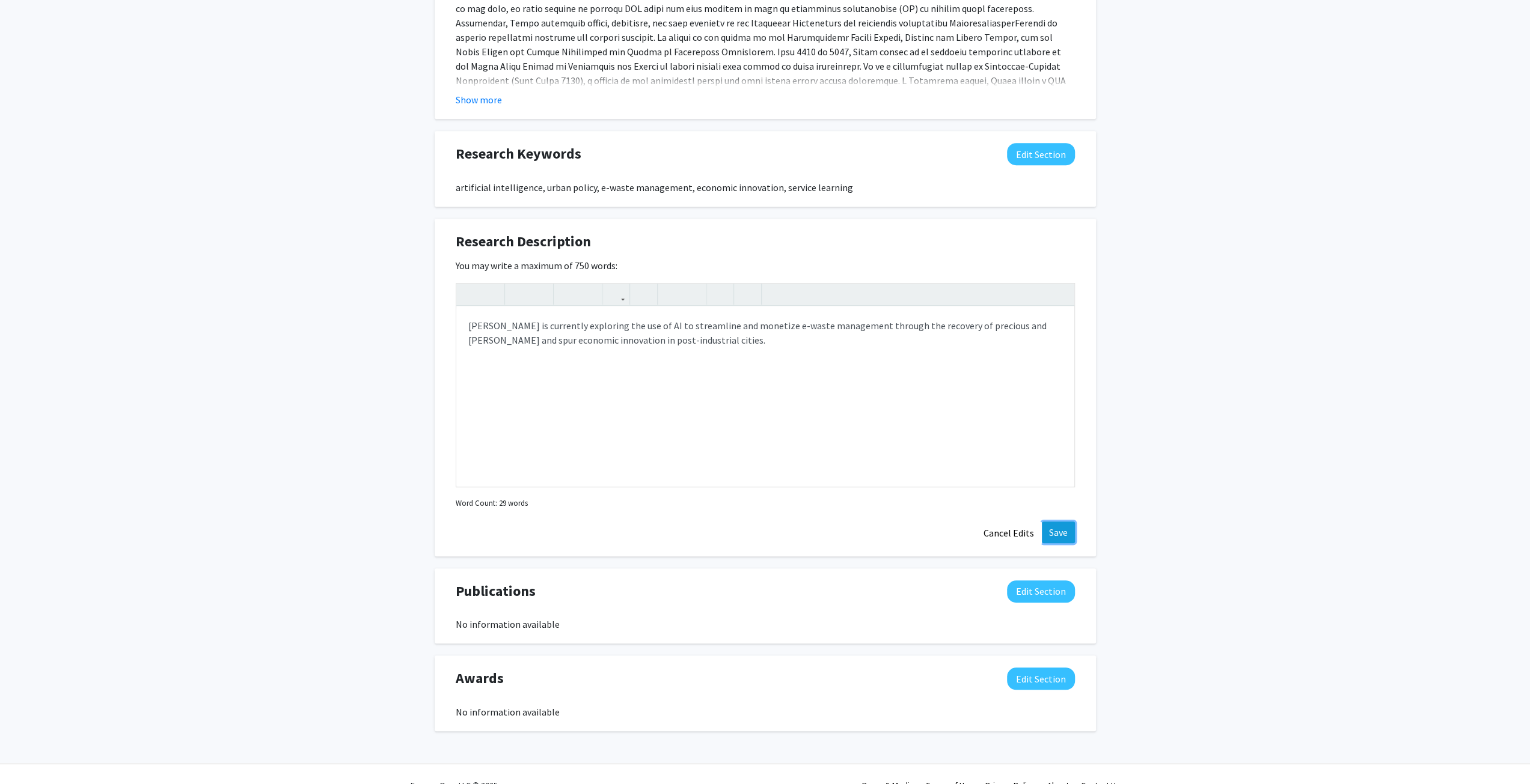
click at [1054, 527] on button "Save" at bounding box center [1058, 532] width 33 height 22
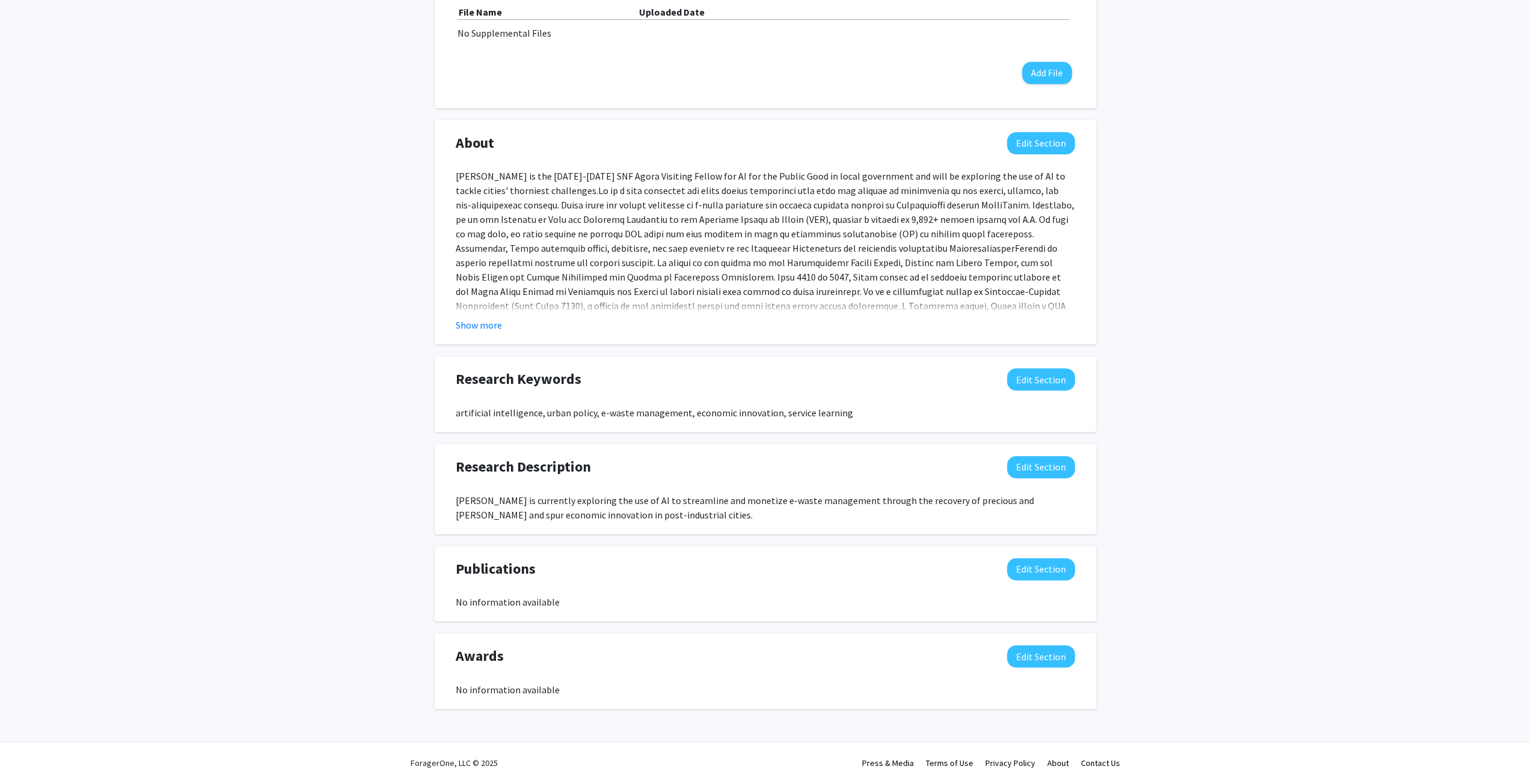
scroll to position [386, 0]
